Goal: Task Accomplishment & Management: Use online tool/utility

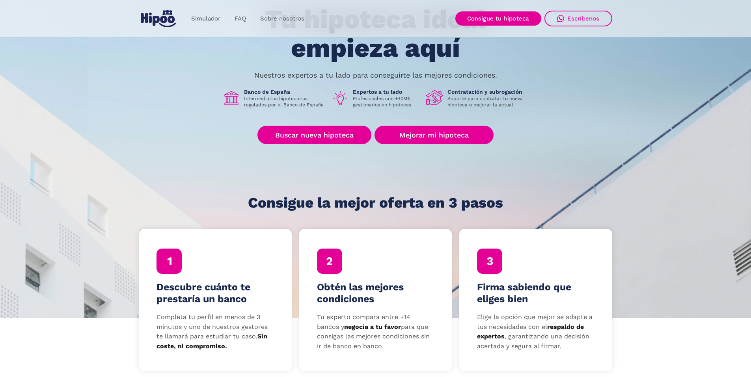
scroll to position [118, 0]
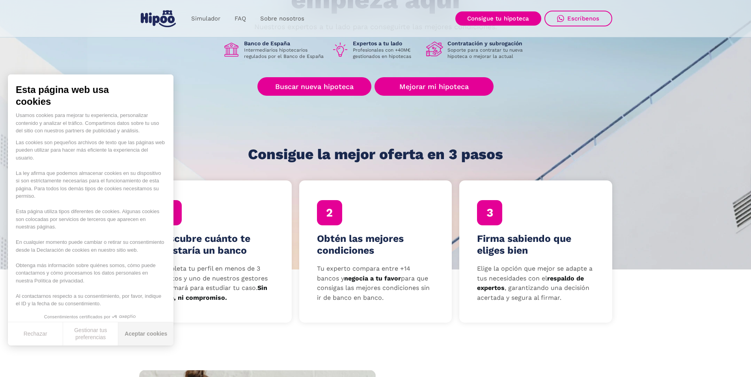
click at [157, 332] on button "Aceptar cookies" at bounding box center [145, 333] width 55 height 23
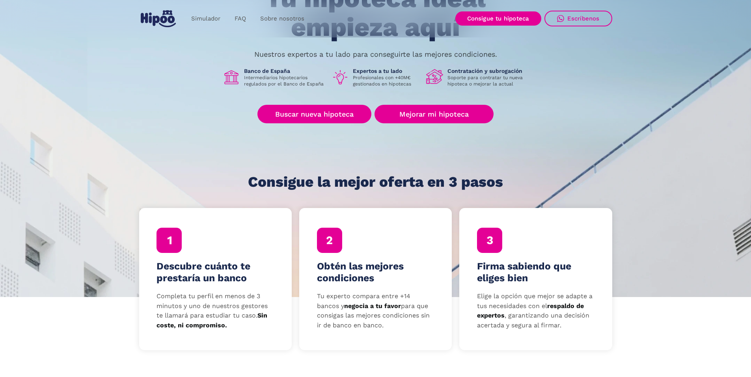
scroll to position [0, 0]
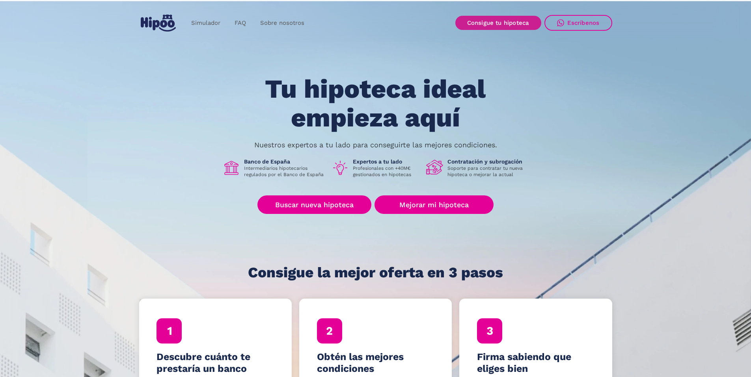
click at [485, 22] on link "Consigue tu hipoteca" at bounding box center [498, 23] width 86 height 14
click at [203, 26] on link "Simulador" at bounding box center [205, 22] width 43 height 15
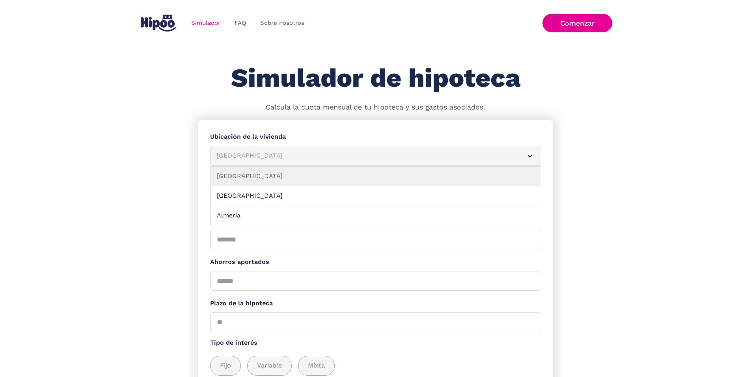
click at [237, 156] on div "Albacete" at bounding box center [366, 156] width 299 height 10
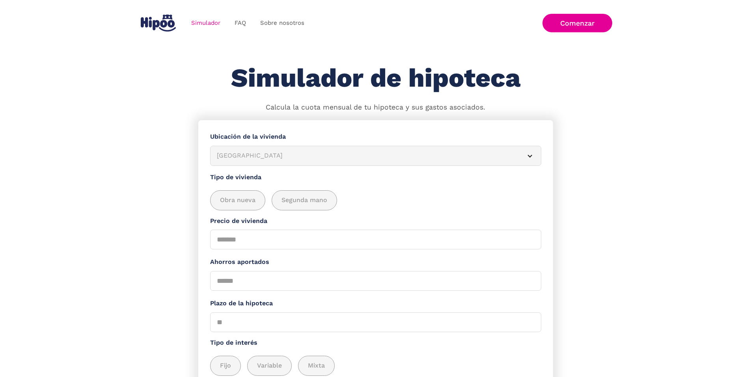
click at [243, 158] on div "[GEOGRAPHIC_DATA]" at bounding box center [366, 156] width 299 height 10
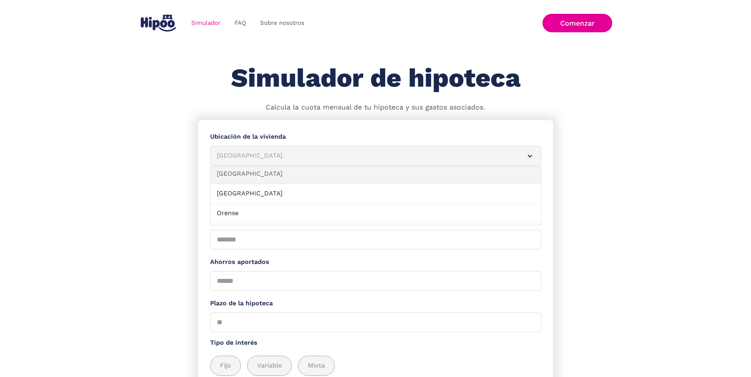
click at [312, 182] on link "[GEOGRAPHIC_DATA]" at bounding box center [376, 174] width 330 height 20
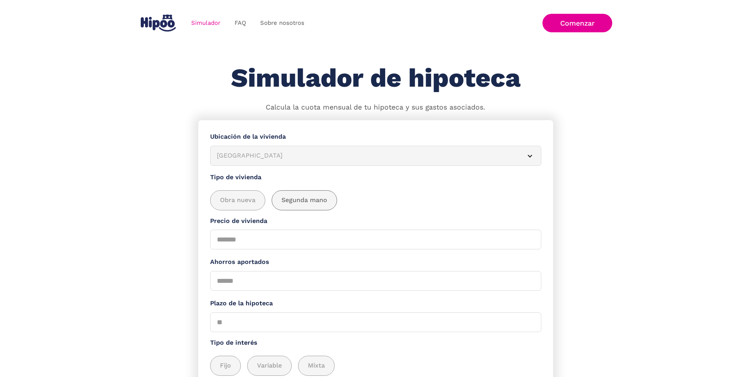
click at [297, 199] on div "add_description_here" at bounding box center [304, 200] width 65 height 19
click at [250, 250] on input "Precio de vivienda" at bounding box center [375, 240] width 331 height 20
type input "*****"
click at [236, 290] on input "Ahorros aportados" at bounding box center [375, 281] width 331 height 20
type input "*****"
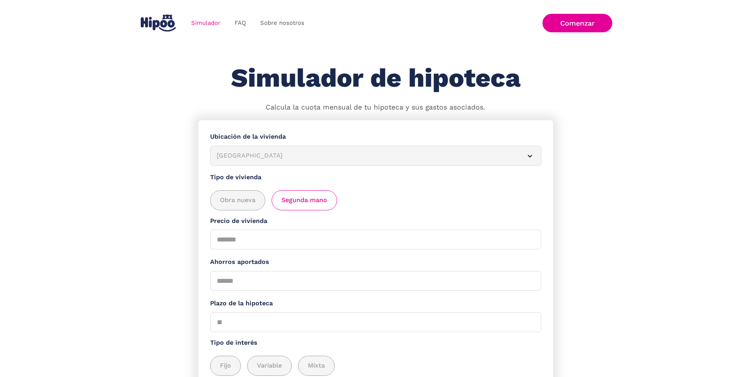
click at [158, 269] on section "**********" at bounding box center [375, 288] width 751 height 336
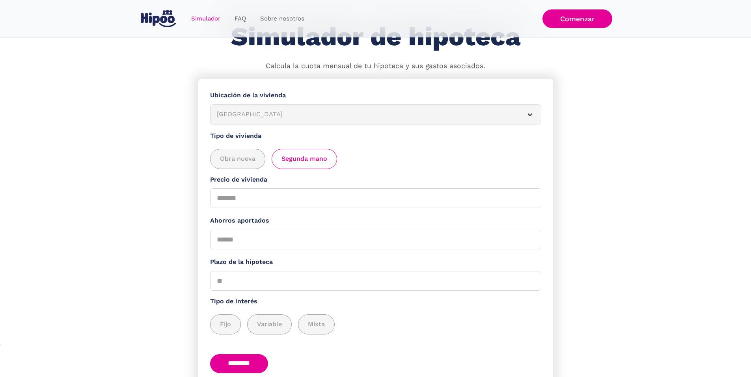
scroll to position [79, 0]
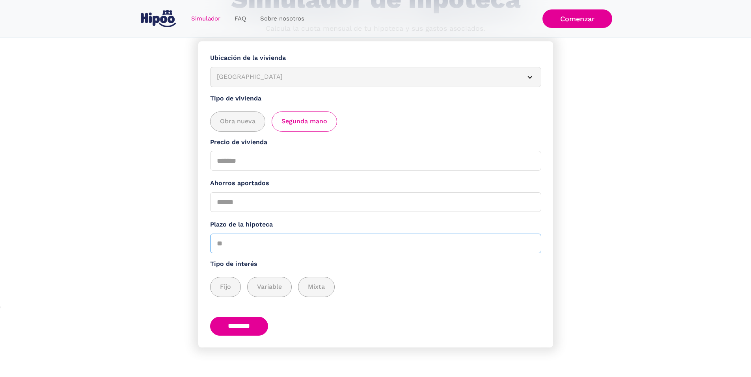
click at [234, 248] on input "Plazo de la hipoteca" at bounding box center [375, 244] width 331 height 20
click at [529, 245] on input "**" at bounding box center [375, 244] width 331 height 20
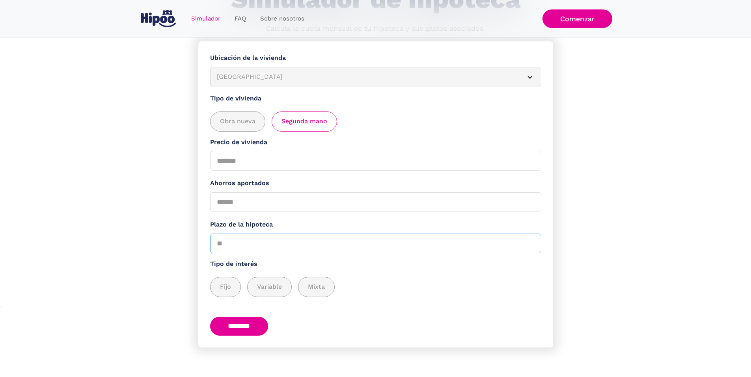
click at [529, 245] on input "**" at bounding box center [375, 244] width 331 height 20
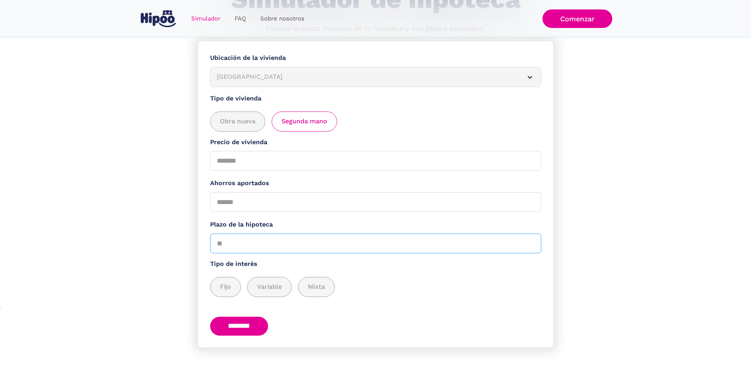
click at [529, 245] on input "**" at bounding box center [375, 244] width 331 height 20
click at [529, 244] on input "**" at bounding box center [375, 244] width 331 height 20
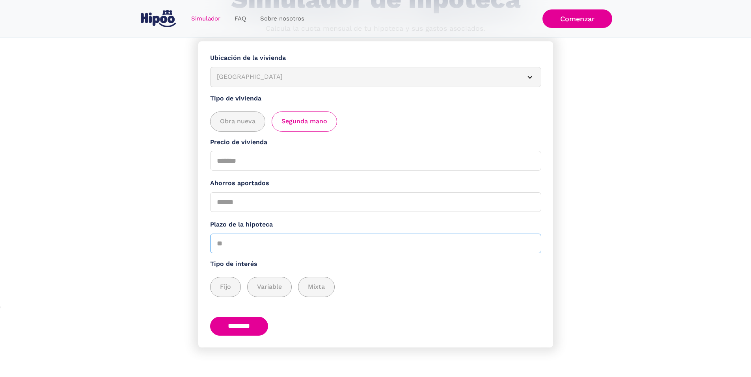
click at [529, 244] on input "**" at bounding box center [375, 244] width 331 height 20
type input "**"
click at [529, 244] on input "**" at bounding box center [375, 244] width 331 height 20
click at [228, 289] on span "Fijo" at bounding box center [225, 287] width 11 height 10
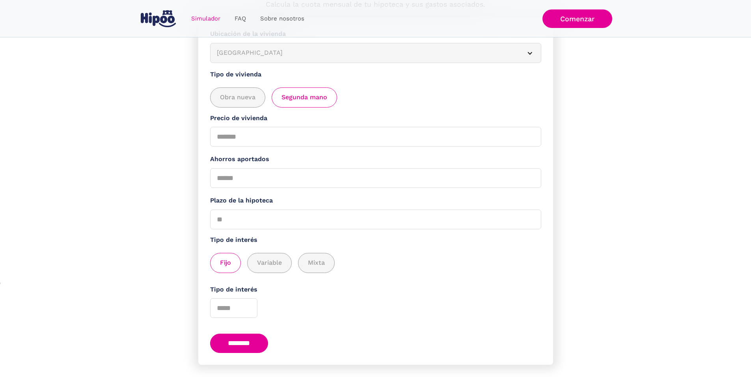
scroll to position [128, 0]
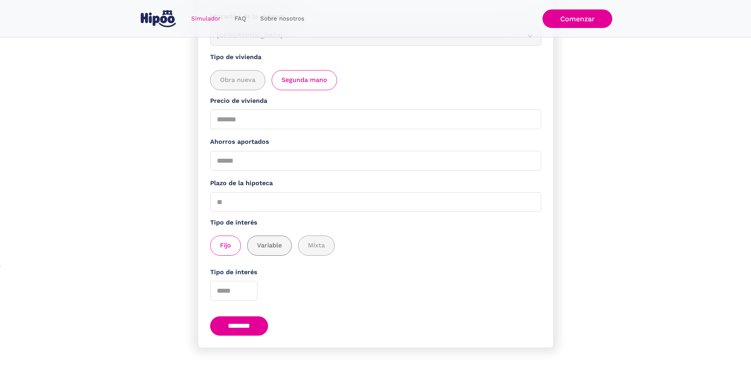
click at [281, 241] on span "Variable" at bounding box center [269, 246] width 25 height 10
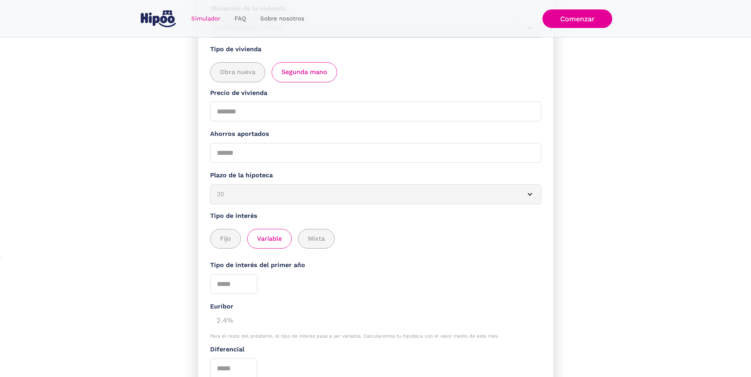
scroll to position [207, 0]
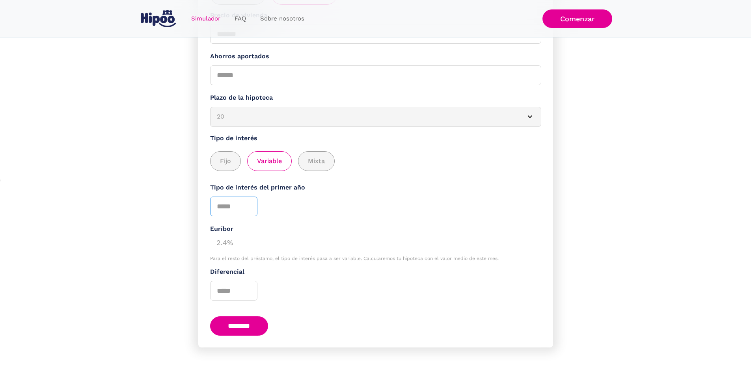
click at [252, 207] on input "*" at bounding box center [233, 207] width 47 height 20
click at [252, 212] on input "*" at bounding box center [233, 207] width 47 height 20
type input "*"
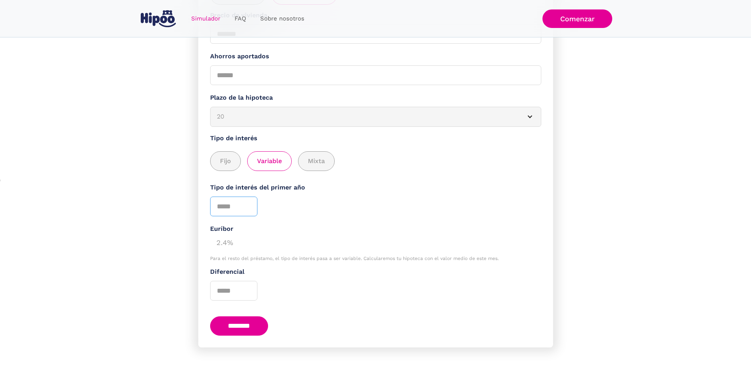
click at [252, 212] on input "*" at bounding box center [233, 207] width 47 height 20
click at [227, 240] on div "2.4%" at bounding box center [375, 242] width 331 height 16
click at [247, 281] on input "Diferencial" at bounding box center [233, 291] width 47 height 20
click at [252, 291] on input "*" at bounding box center [233, 291] width 47 height 20
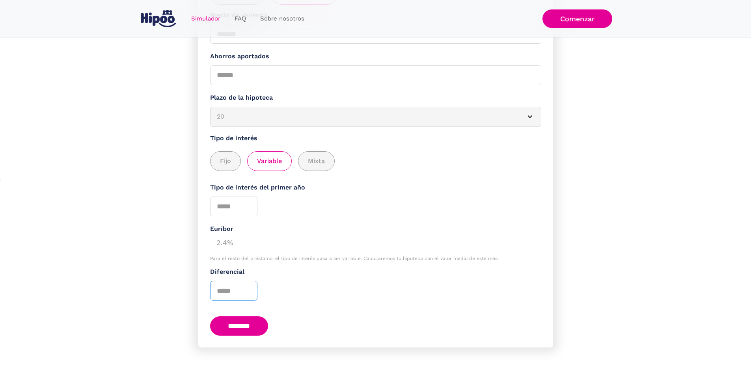
click at [252, 282] on input "*" at bounding box center [233, 291] width 47 height 20
click at [252, 285] on input "*" at bounding box center [233, 291] width 47 height 20
drag, startPoint x: 228, startPoint y: 288, endPoint x: 210, endPoint y: 289, distance: 18.1
click at [210, 289] on form "**********" at bounding box center [375, 130] width 355 height 433
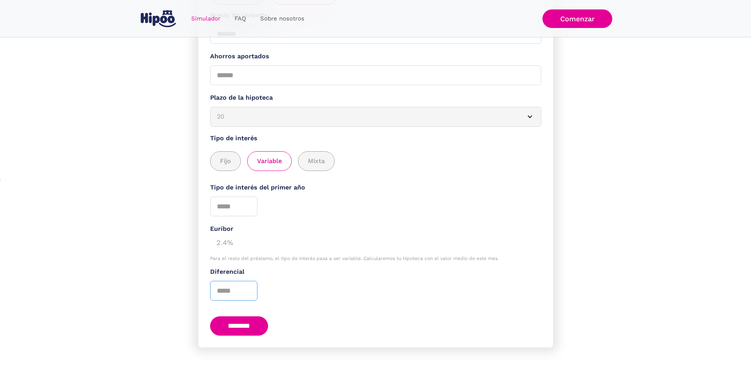
type input "*"
type input "***"
click at [280, 278] on div "Diferencial ***" at bounding box center [375, 284] width 331 height 34
click at [259, 324] on input "********" at bounding box center [239, 326] width 58 height 19
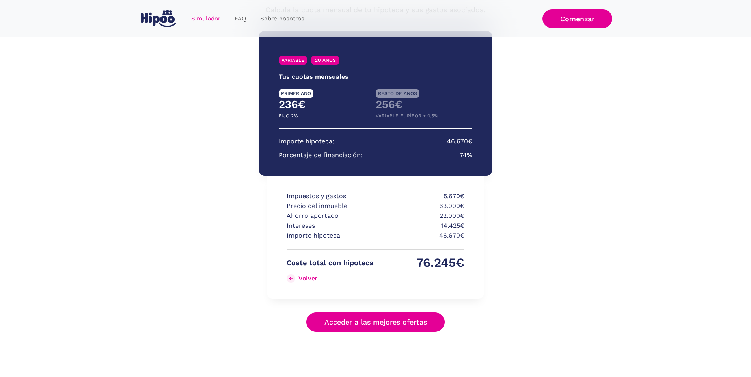
scroll to position [97, 0]
click at [375, 320] on link "Acceder a las mejores ofertas" at bounding box center [375, 322] width 139 height 19
click at [273, 17] on link "Sobre nosotros" at bounding box center [282, 18] width 58 height 15
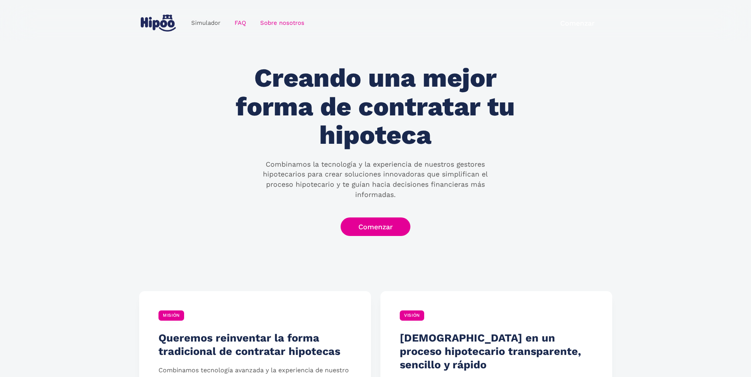
click at [212, 26] on link "Simulador" at bounding box center [205, 22] width 43 height 15
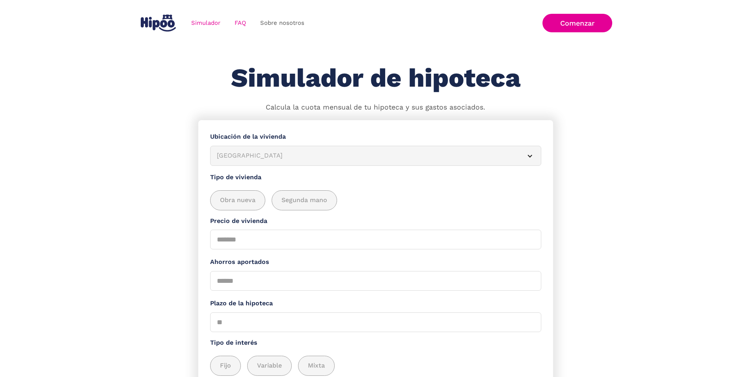
click at [242, 27] on link "FAQ" at bounding box center [240, 22] width 26 height 15
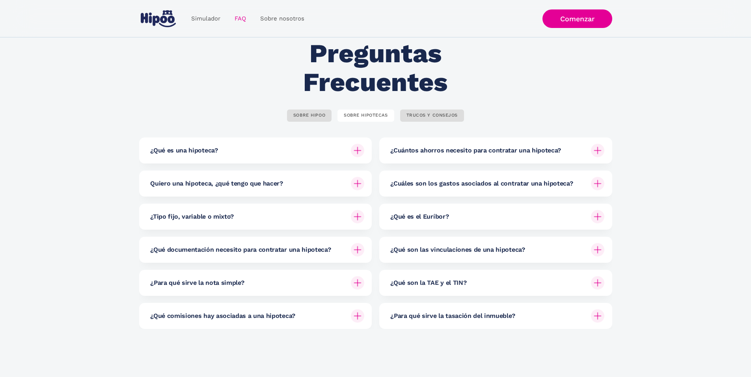
scroll to position [39, 0]
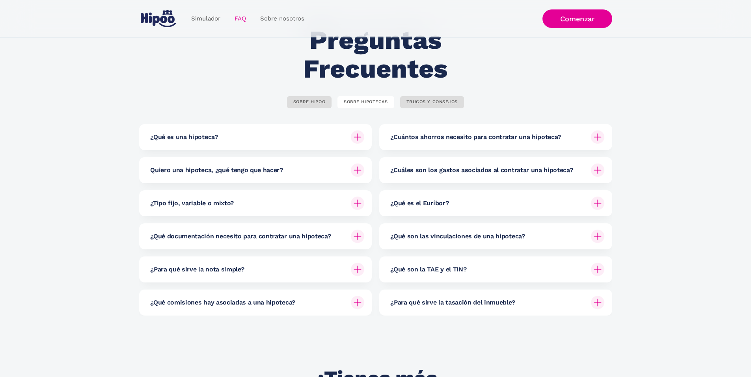
click at [355, 269] on img at bounding box center [357, 269] width 13 height 13
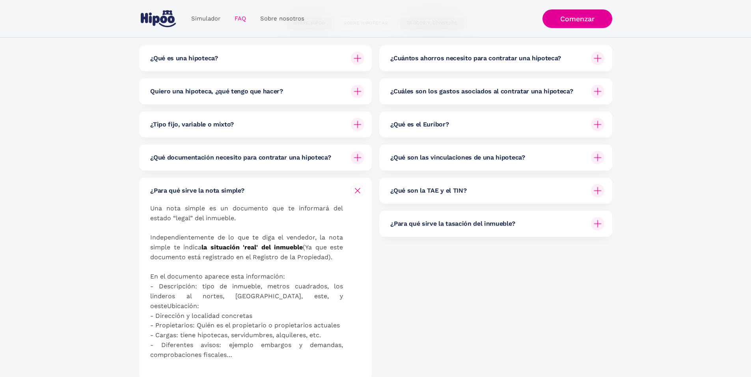
scroll to position [158, 0]
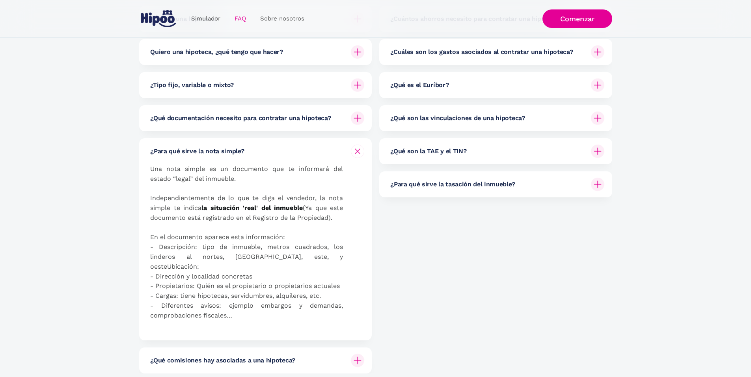
click at [331, 355] on div "¿Qué comisiones hay asociadas a una hipoteca?" at bounding box center [257, 361] width 214 height 26
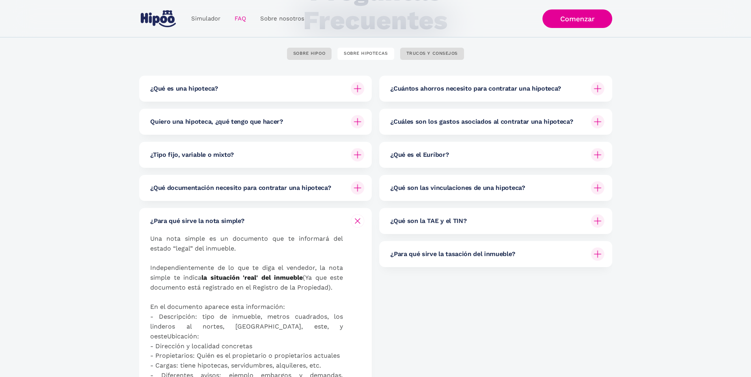
scroll to position [79, 0]
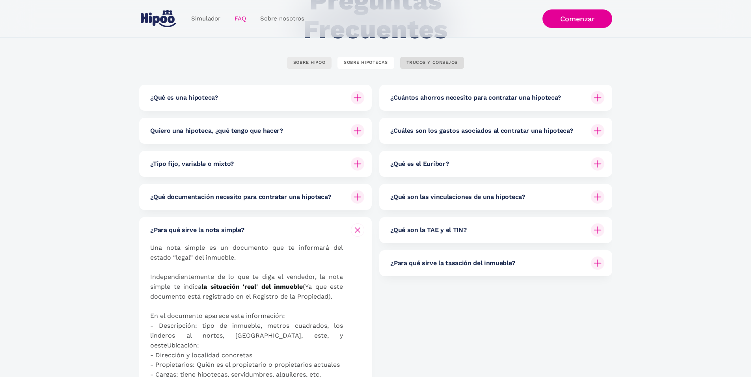
click at [321, 62] on div "SOBRE HIPOO" at bounding box center [309, 63] width 32 height 6
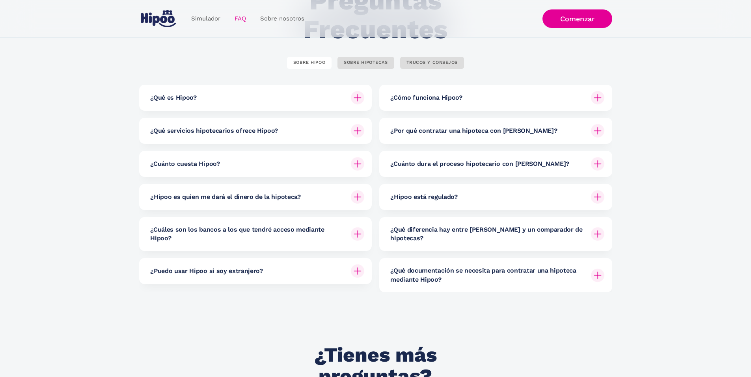
click at [354, 97] on img at bounding box center [357, 97] width 13 height 13
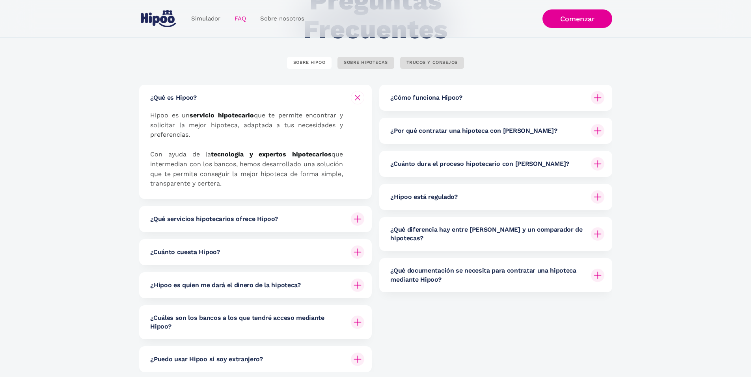
click at [357, 98] on img at bounding box center [357, 97] width 9 height 9
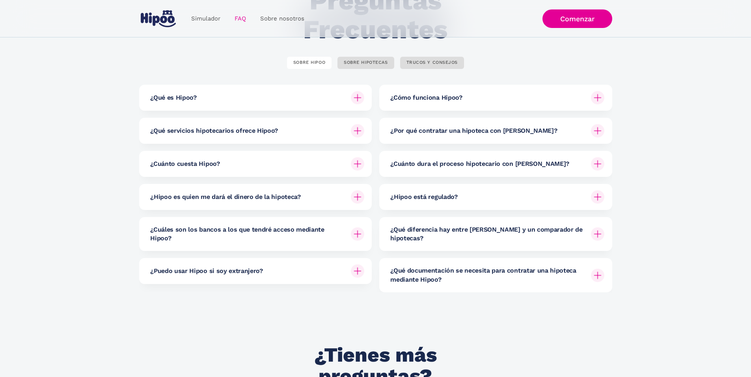
click at [362, 164] on img at bounding box center [357, 163] width 13 height 13
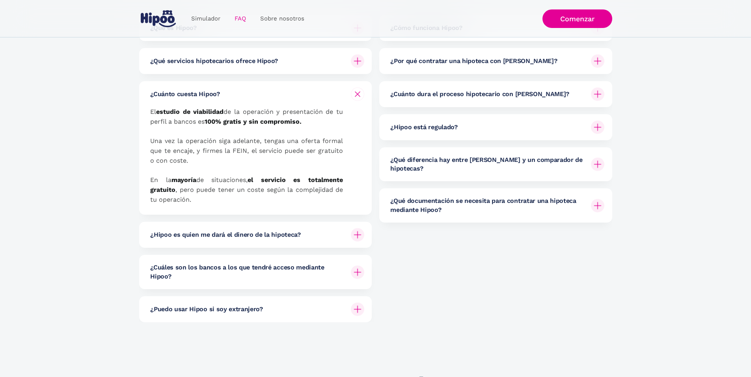
scroll to position [158, 0]
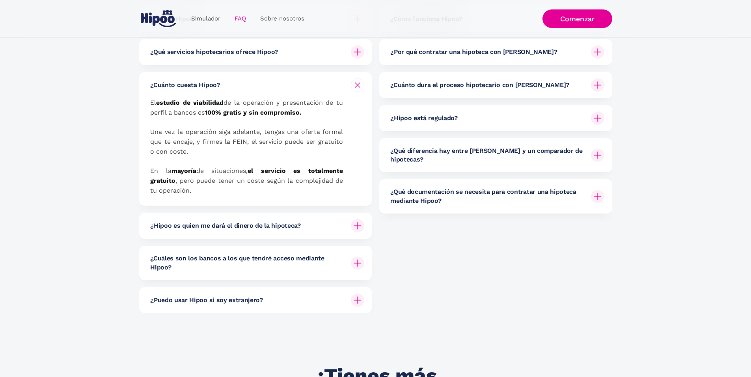
click at [363, 227] on div at bounding box center [357, 225] width 19 height 19
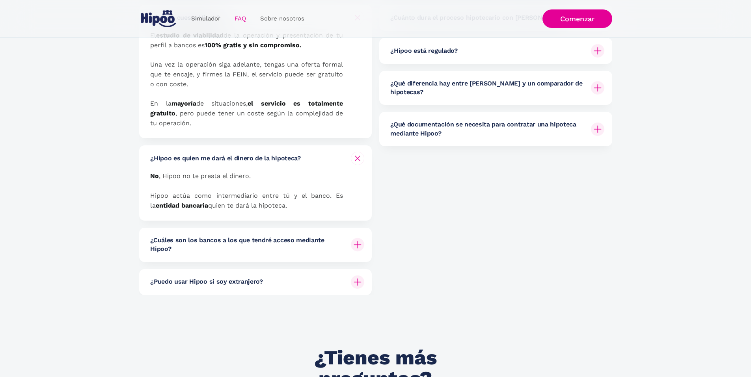
scroll to position [276, 0]
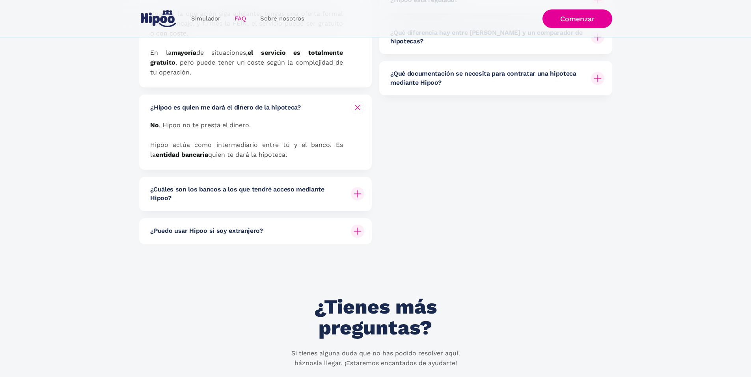
click at [354, 233] on img at bounding box center [357, 231] width 13 height 13
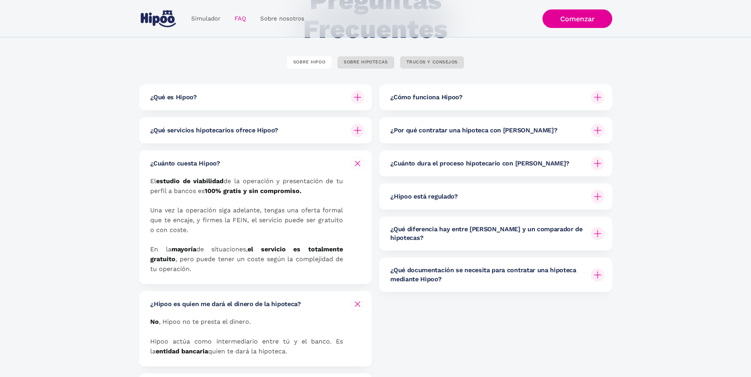
scroll to position [79, 0]
click at [459, 100] on h6 "¿Cómo funciona Hipoo?" at bounding box center [426, 97] width 72 height 9
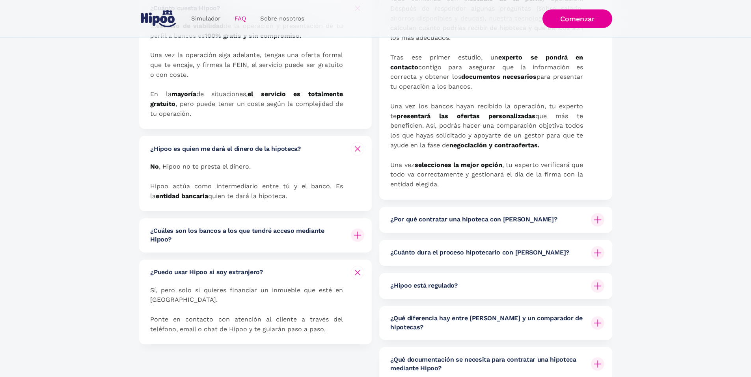
scroll to position [237, 0]
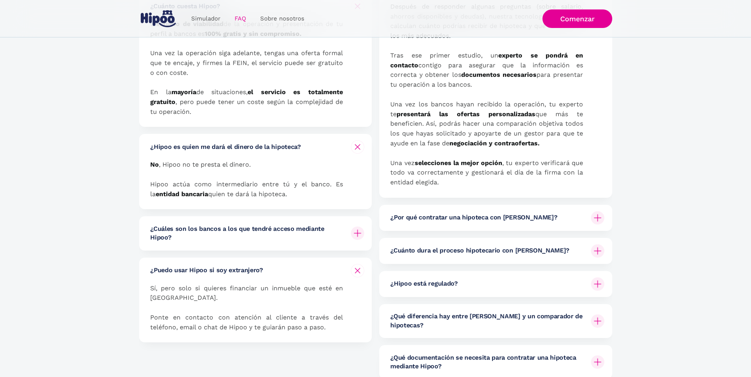
click at [483, 212] on div "¿Por qué contratar una hipoteca con Hipoo?" at bounding box center [497, 218] width 214 height 26
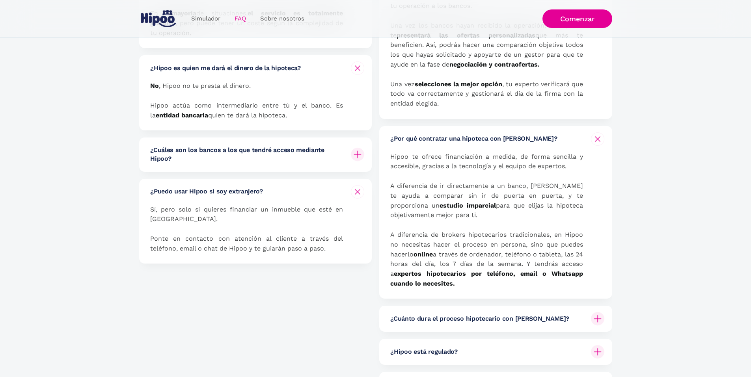
scroll to position [394, 0]
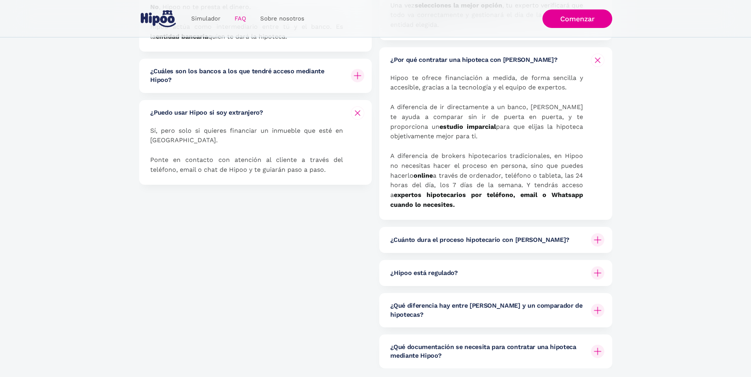
click at [557, 240] on div "¿Cuánto dura el proceso hipotecario con Hipoo?" at bounding box center [497, 240] width 214 height 26
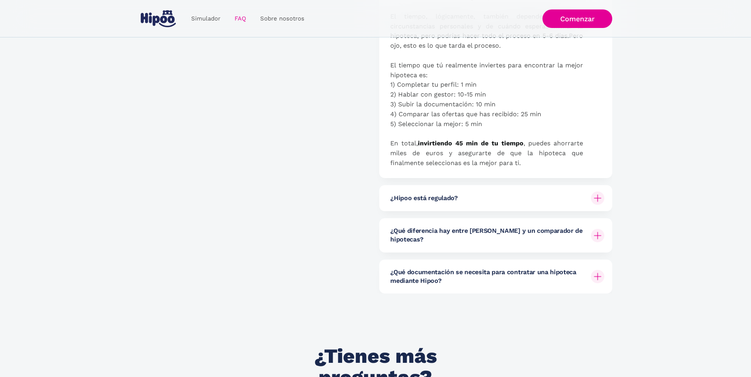
scroll to position [710, 0]
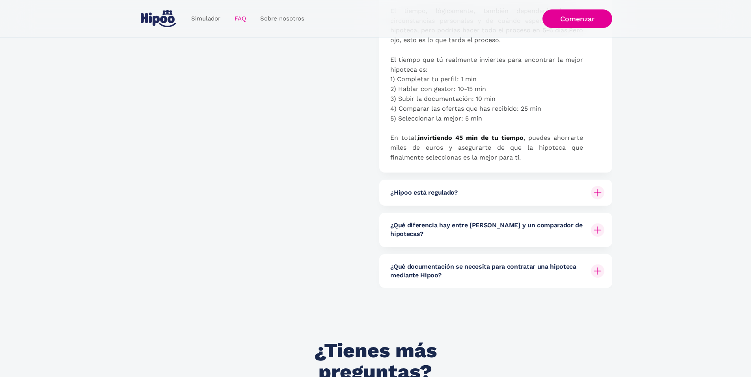
click at [550, 198] on div "¿Hipoo está regulado?" at bounding box center [497, 193] width 214 height 26
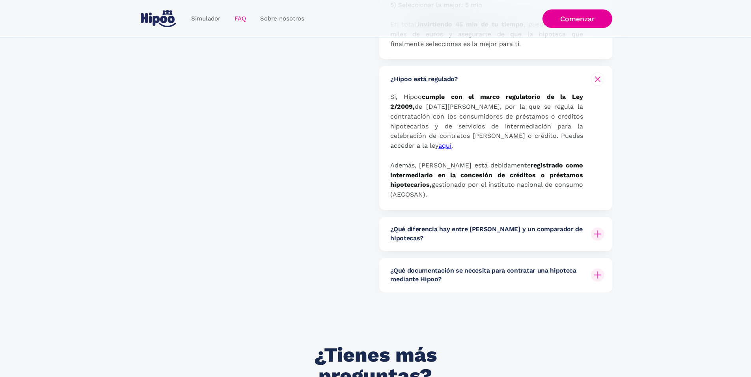
scroll to position [828, 0]
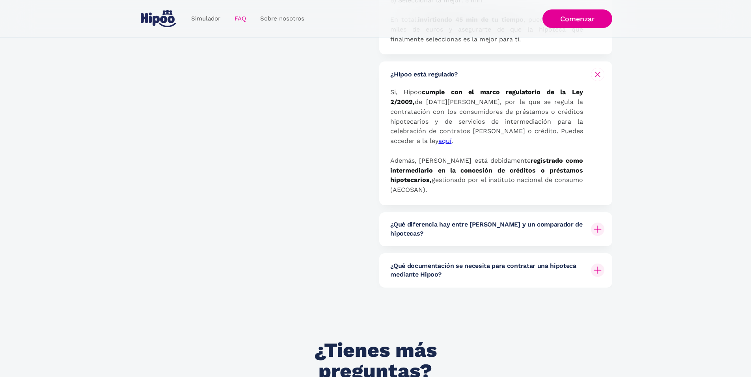
click at [554, 220] on h6 "¿Qué diferencia hay entre Hipoo y un comparador de hipotecas?" at bounding box center [487, 229] width 194 height 18
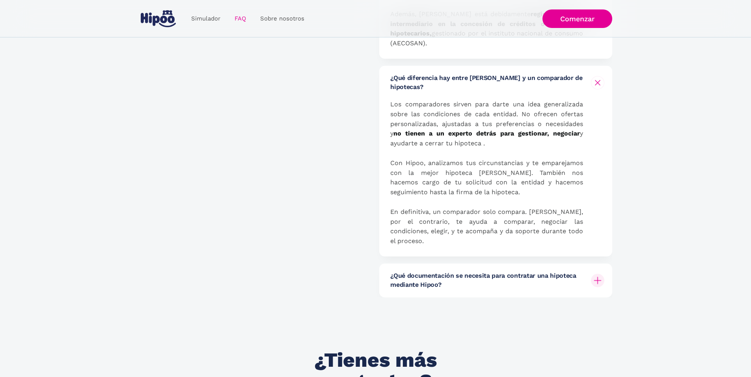
scroll to position [986, 0]
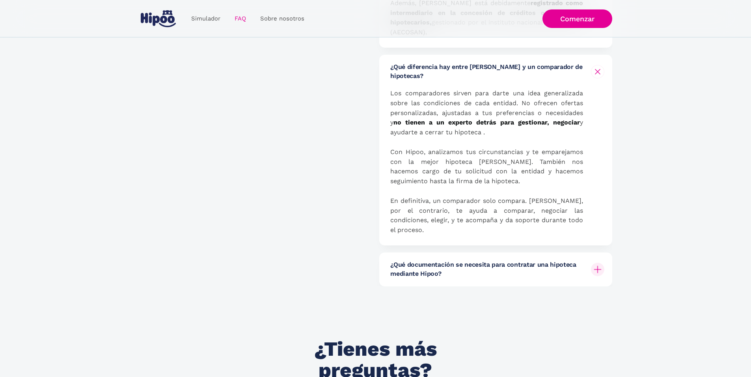
click at [536, 261] on h6 "¿Qué documentación se necesita para contratar una hipoteca mediante Hipoo?" at bounding box center [487, 270] width 194 height 18
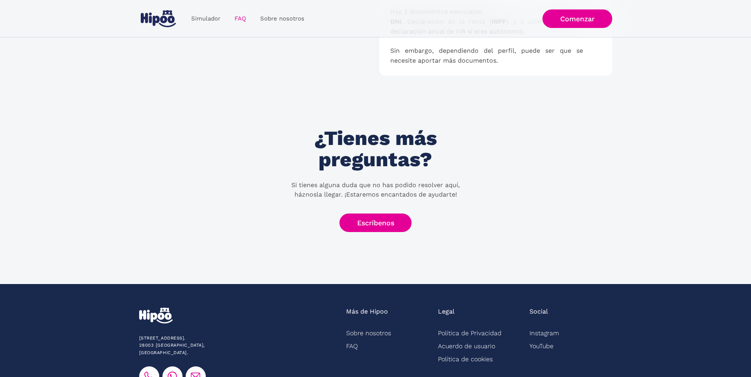
scroll to position [1313, 0]
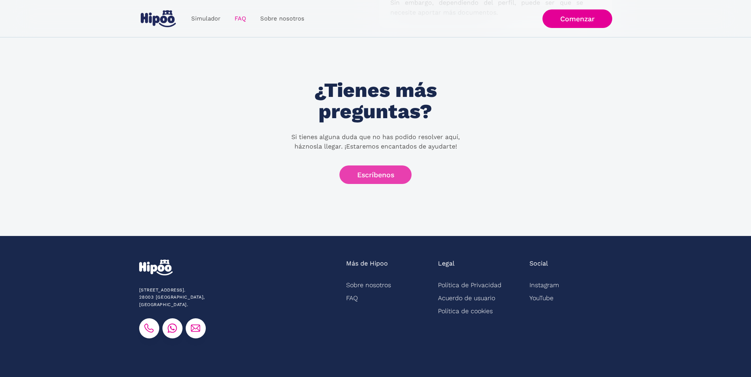
click at [393, 166] on link "Escríbenos" at bounding box center [375, 175] width 73 height 19
click at [596, 125] on div "¿Tienes más preguntas? Si tienes alguna duda que no has podido resolver aquí, h…" at bounding box center [375, 132] width 473 height 104
click at [170, 324] on img at bounding box center [172, 328] width 9 height 9
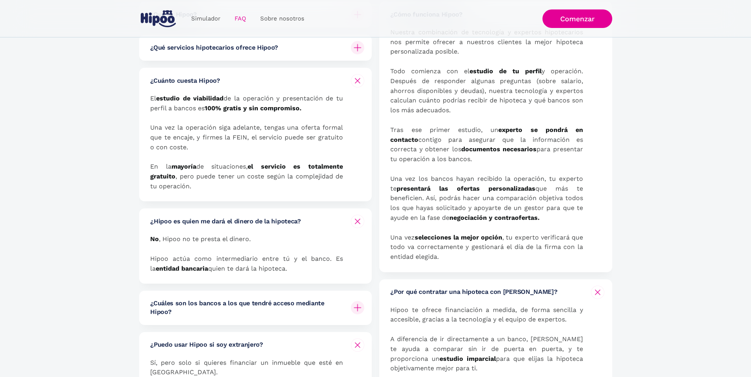
scroll to position [0, 0]
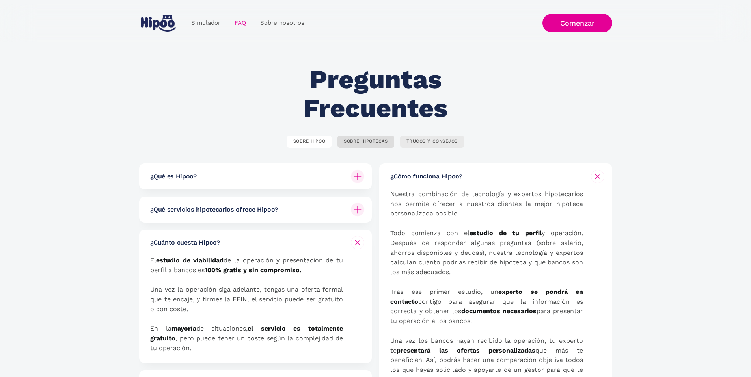
click at [445, 143] on div "TRUCOS Y CONSEJOS" at bounding box center [432, 142] width 52 height 6
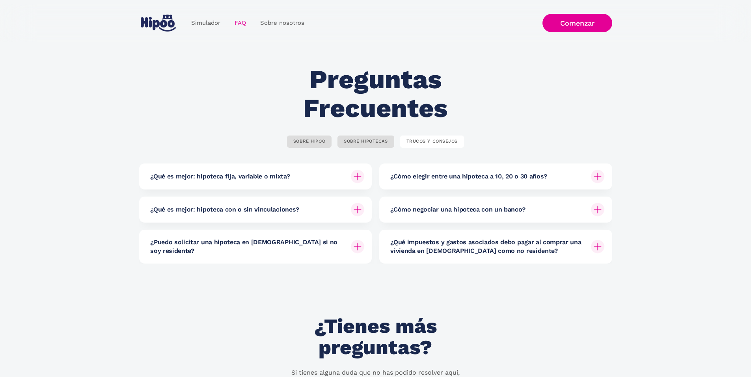
click at [358, 208] on img at bounding box center [357, 209] width 13 height 13
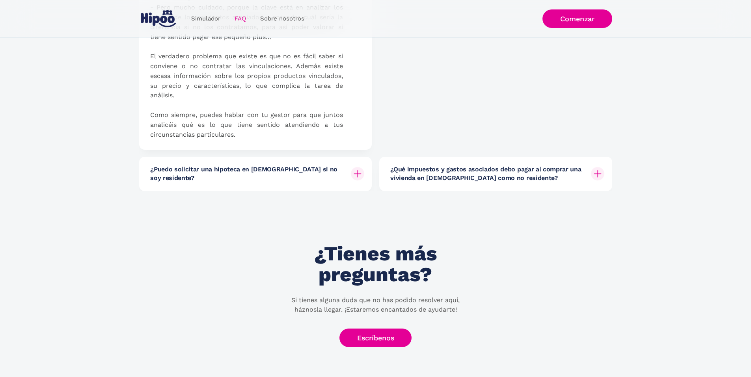
scroll to position [631, 0]
click at [438, 183] on h6 "¿Qué impuestos y gastos asociados debo pagar al comprar una vivienda en España …" at bounding box center [487, 174] width 194 height 18
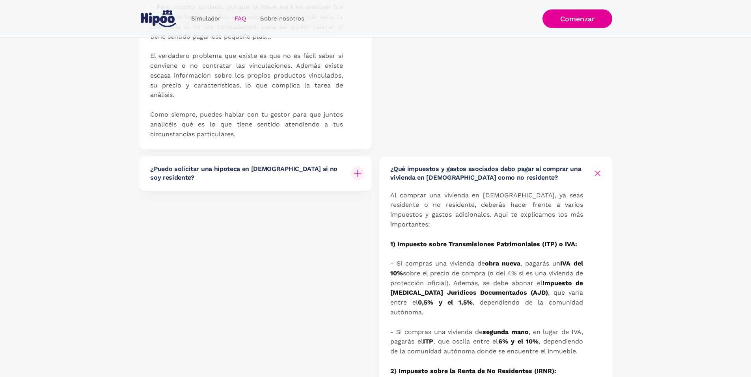
click at [438, 183] on h6 "¿Qué impuestos y gastos asociados debo pagar al comprar una vivienda en España …" at bounding box center [487, 174] width 194 height 18
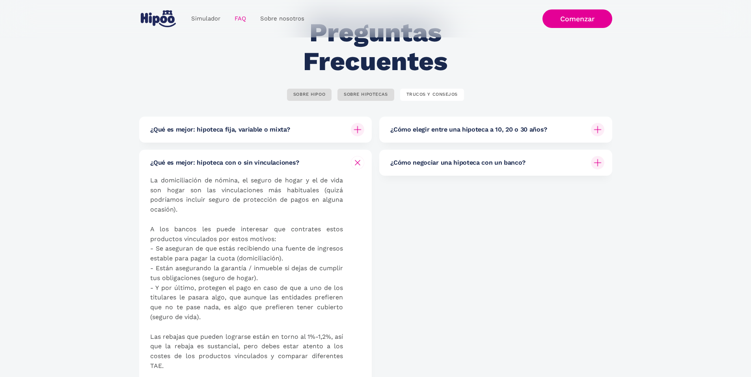
scroll to position [0, 0]
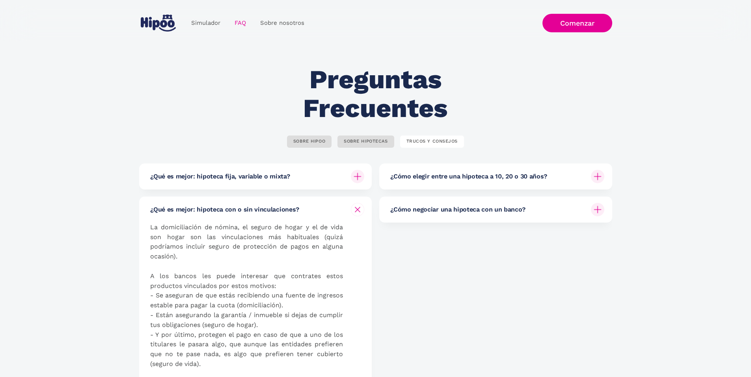
click at [355, 210] on img at bounding box center [357, 209] width 9 height 9
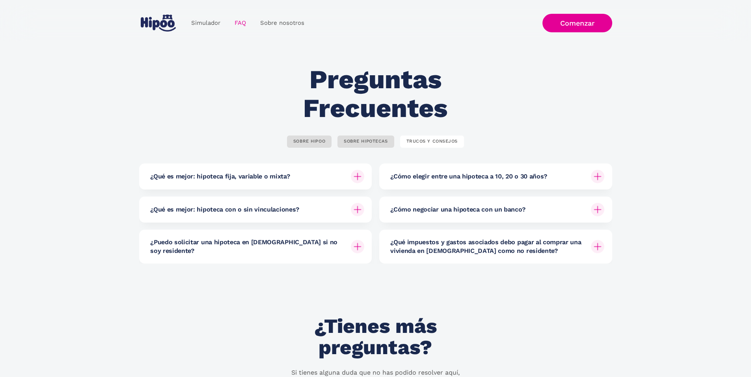
click at [428, 177] on h6 "¿Cómo elegir entre una hipoteca a 10, 20 o 30 años?" at bounding box center [468, 176] width 157 height 9
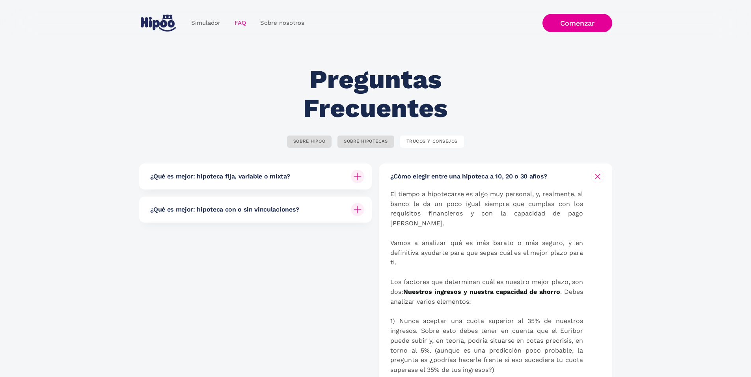
click at [428, 177] on h6 "¿Cómo elegir entre una hipoteca a 10, 20 o 30 años?" at bounding box center [468, 176] width 157 height 9
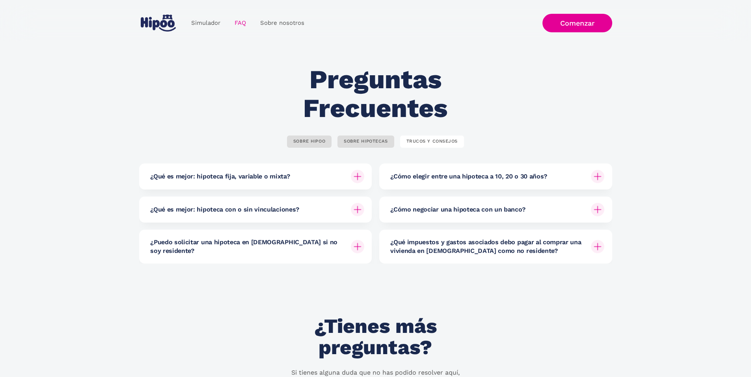
click at [429, 179] on h6 "¿Cómo elegir entre una hipoteca a 10, 20 o 30 años?" at bounding box center [468, 176] width 157 height 9
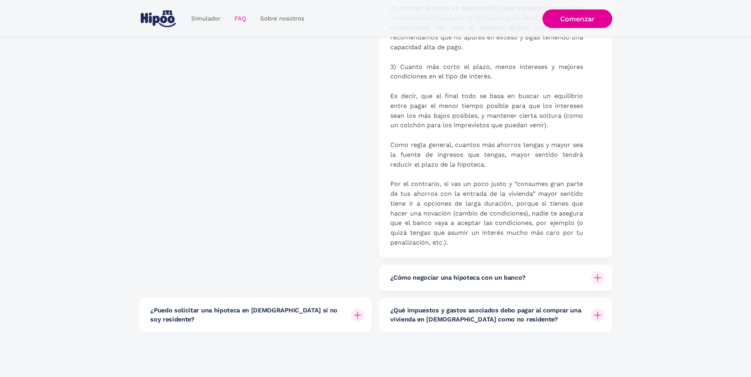
scroll to position [434, 0]
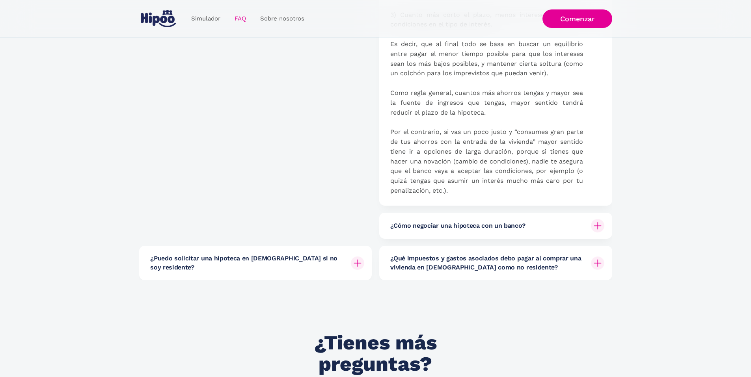
click at [433, 227] on h6 "¿Cómo negociar una hipoteca con un banco?" at bounding box center [457, 226] width 135 height 9
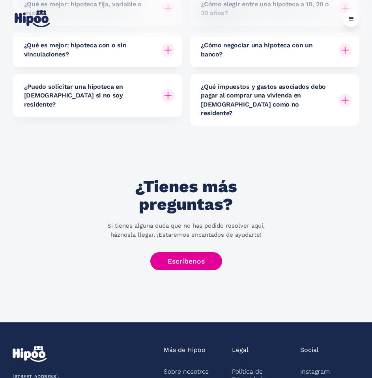
scroll to position [0, 0]
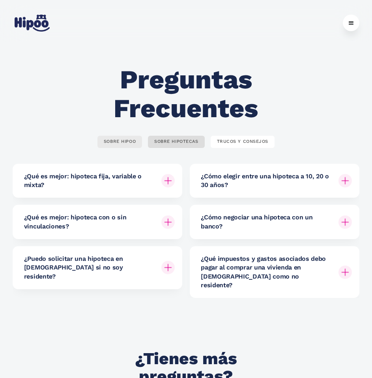
click at [121, 140] on div "SOBRE HIPOO" at bounding box center [120, 142] width 32 height 6
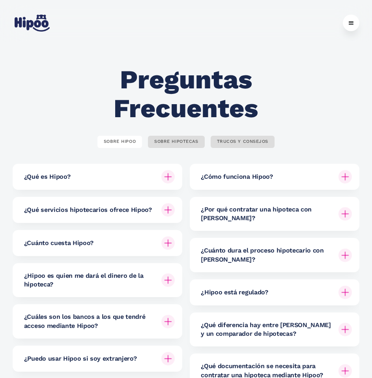
click at [44, 19] on img "home" at bounding box center [32, 23] width 35 height 17
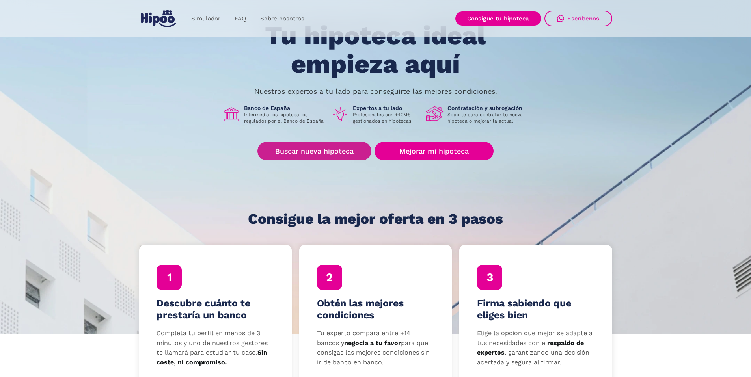
scroll to position [79, 0]
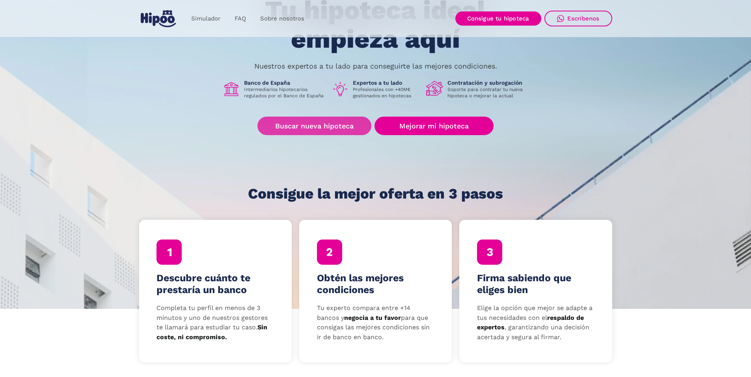
click at [328, 127] on link "Buscar nueva hipoteca" at bounding box center [314, 126] width 114 height 19
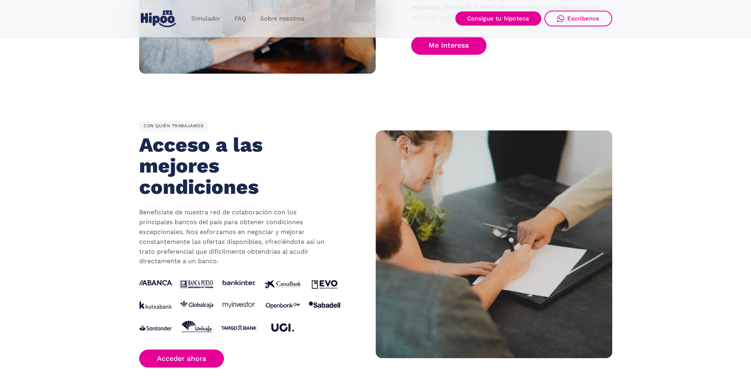
scroll to position [670, 0]
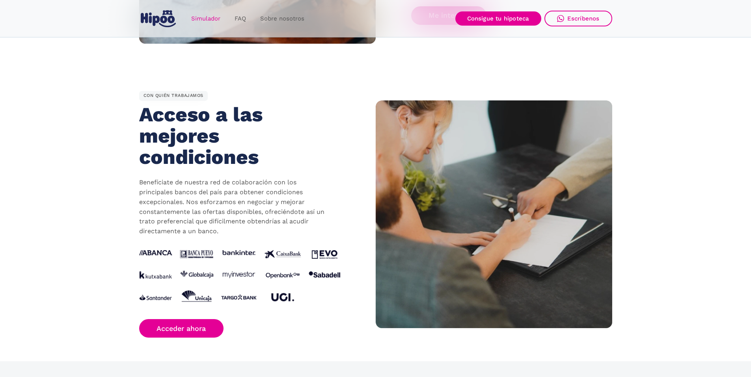
click at [203, 20] on link "Simulador" at bounding box center [205, 18] width 43 height 15
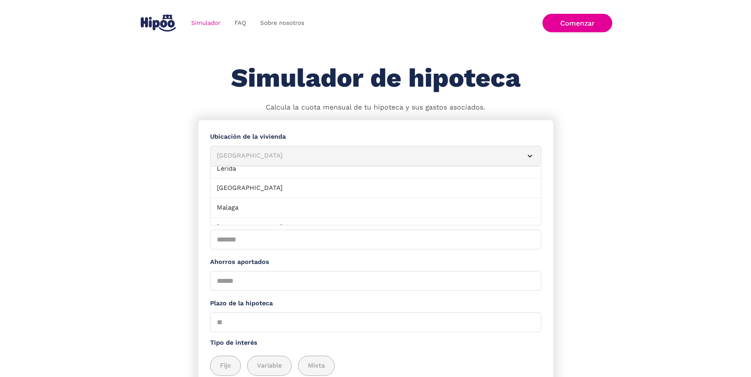
scroll to position [552, 0]
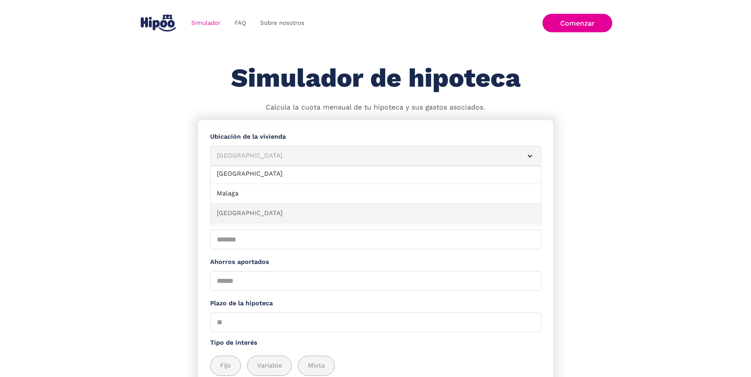
click at [278, 212] on link "[GEOGRAPHIC_DATA]" at bounding box center [376, 214] width 330 height 20
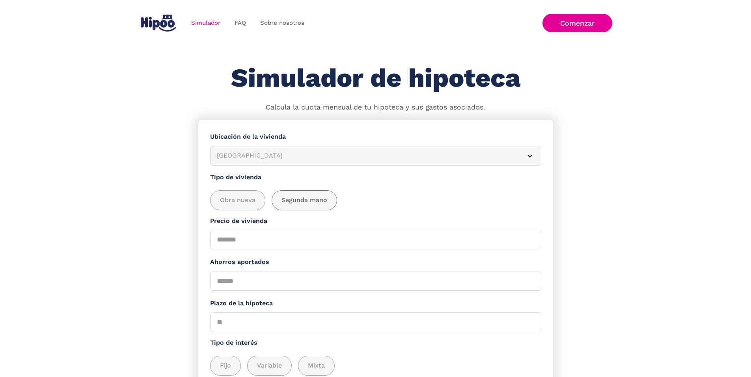
click at [306, 203] on span "Segunda mano" at bounding box center [304, 201] width 46 height 10
click at [243, 245] on input "Precio de vivienda" at bounding box center [375, 240] width 331 height 20
type input "*****"
click at [225, 286] on input "Ahorros aportados" at bounding box center [375, 281] width 331 height 20
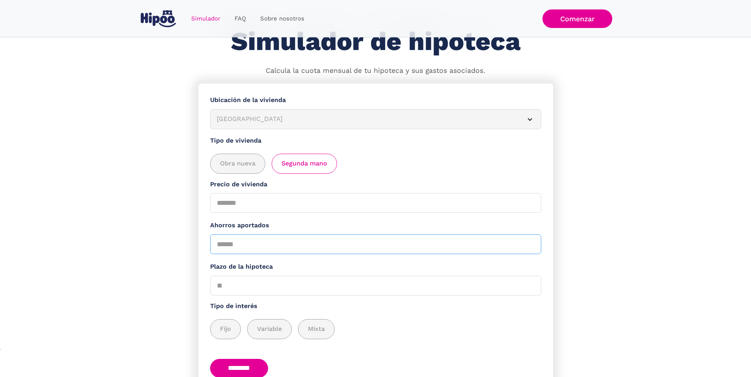
scroll to position [87, 0]
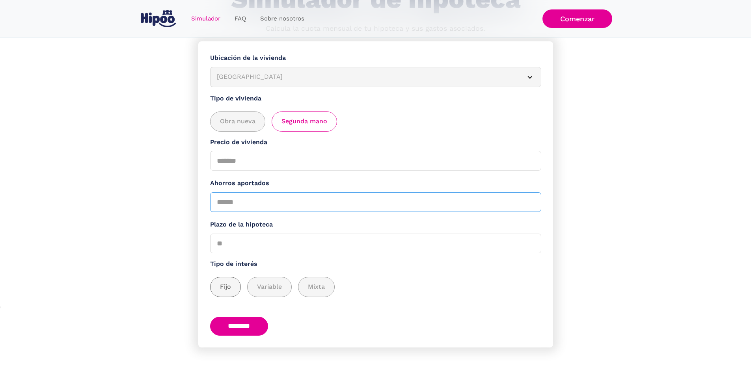
type input "*****"
click at [231, 285] on span "Fijo" at bounding box center [225, 287] width 11 height 10
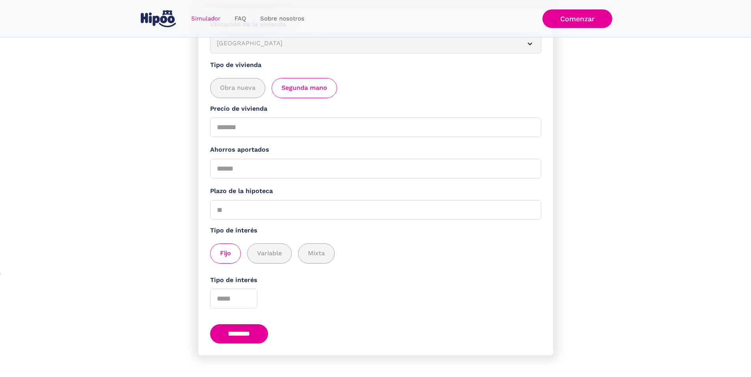
scroll to position [128, 0]
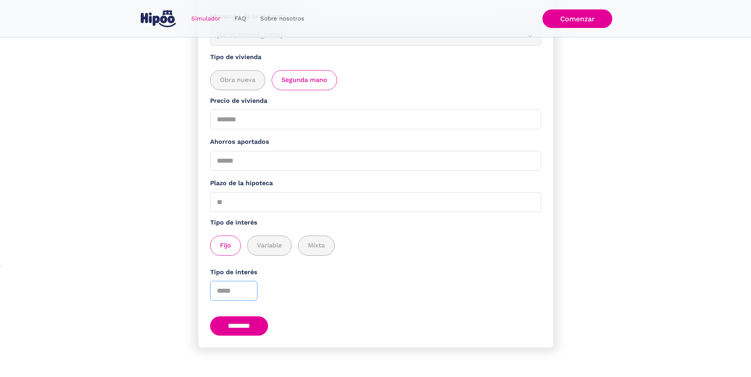
click at [246, 285] on input "Tipo de interés" at bounding box center [233, 291] width 47 height 20
click at [252, 283] on input "*" at bounding box center [233, 291] width 47 height 20
click at [252, 289] on input "*" at bounding box center [233, 291] width 47 height 20
type input "*"
click at [252, 289] on input "*" at bounding box center [233, 291] width 47 height 20
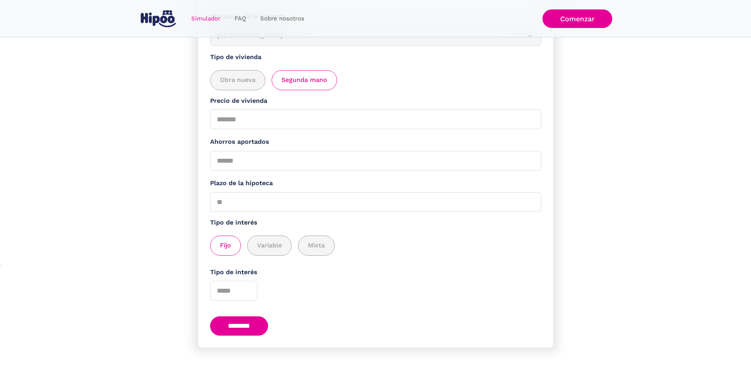
click at [246, 326] on input "********" at bounding box center [239, 326] width 58 height 19
click at [529, 196] on input "**" at bounding box center [375, 202] width 331 height 20
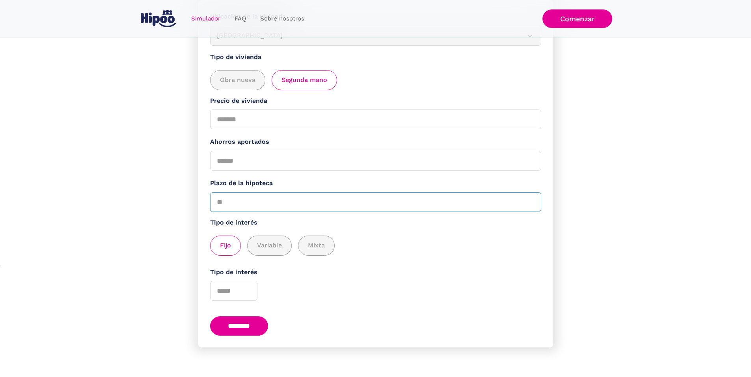
click at [529, 196] on input "**" at bounding box center [375, 202] width 331 height 20
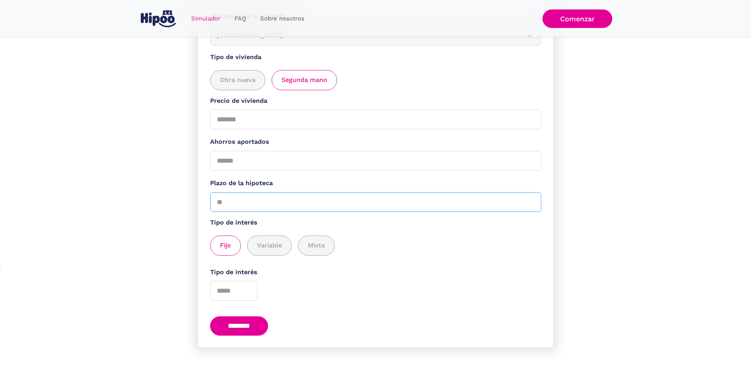
click at [529, 196] on input "**" at bounding box center [375, 202] width 331 height 20
type input "**"
click at [529, 196] on input "**" at bounding box center [375, 202] width 331 height 20
click at [237, 322] on input "********" at bounding box center [239, 326] width 58 height 19
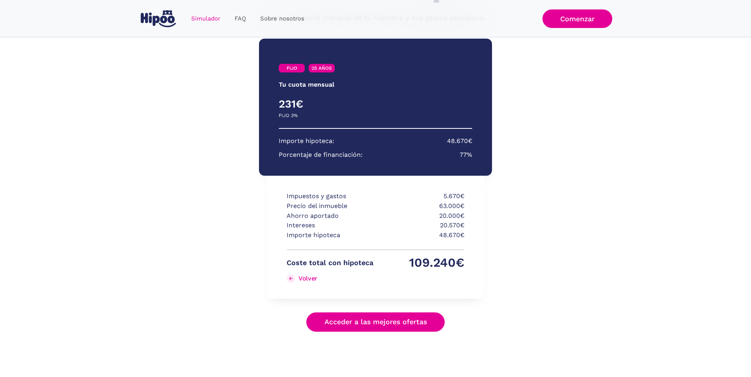
scroll to position [89, 0]
